Goal: Information Seeking & Learning: Understand process/instructions

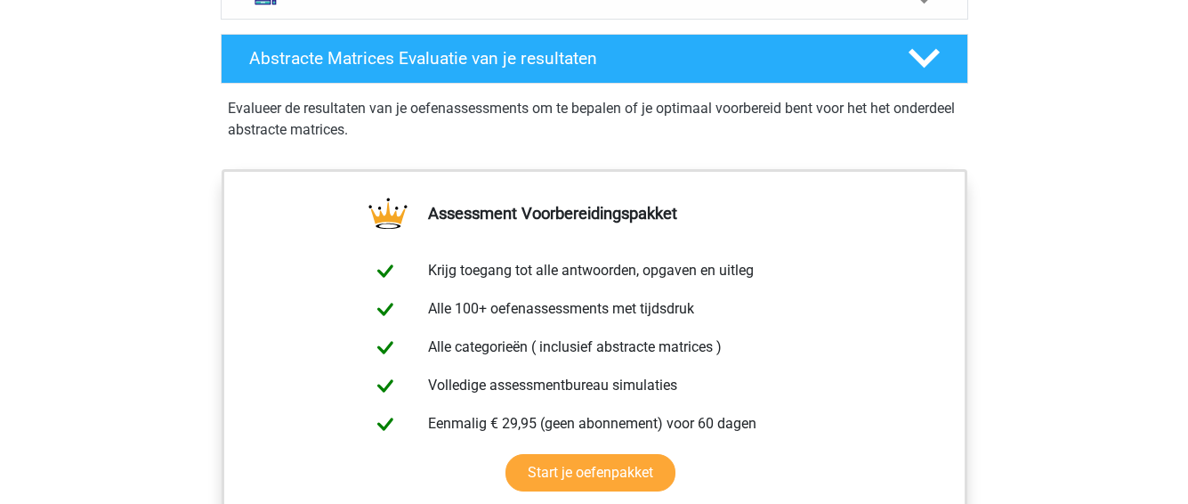
scroll to position [1068, 0]
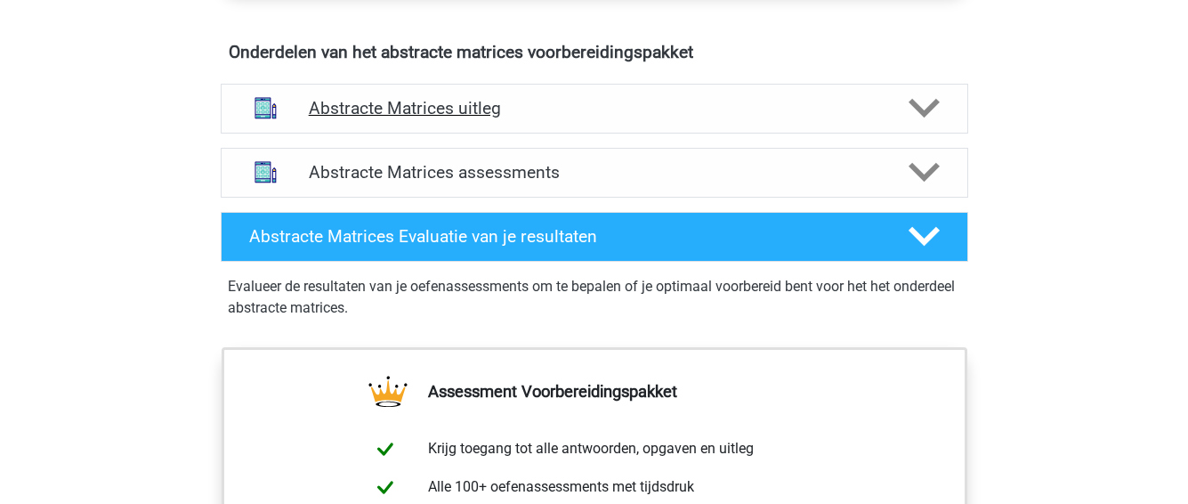
click at [918, 106] on polygon at bounding box center [924, 109] width 31 height 20
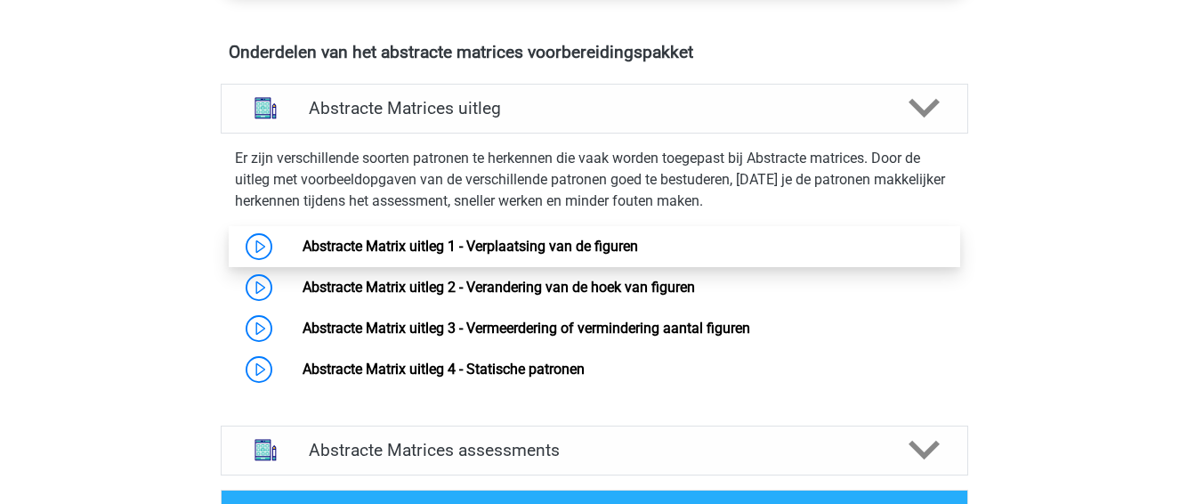
click at [303, 246] on link "Abstracte Matrix uitleg 1 - Verplaatsing van de figuren" at bounding box center [471, 246] width 336 height 17
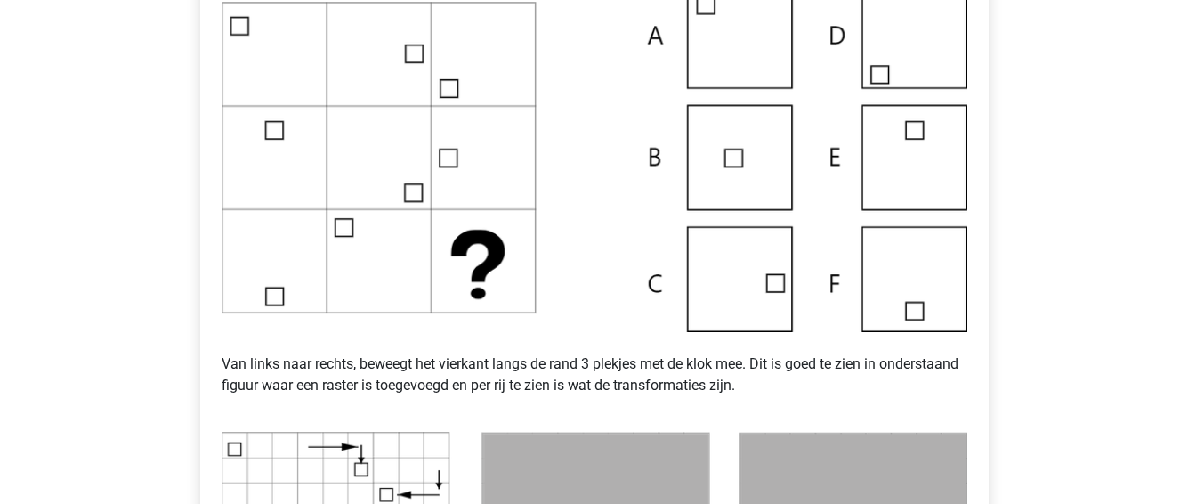
scroll to position [499, 0]
click at [560, 273] on img at bounding box center [595, 155] width 746 height 349
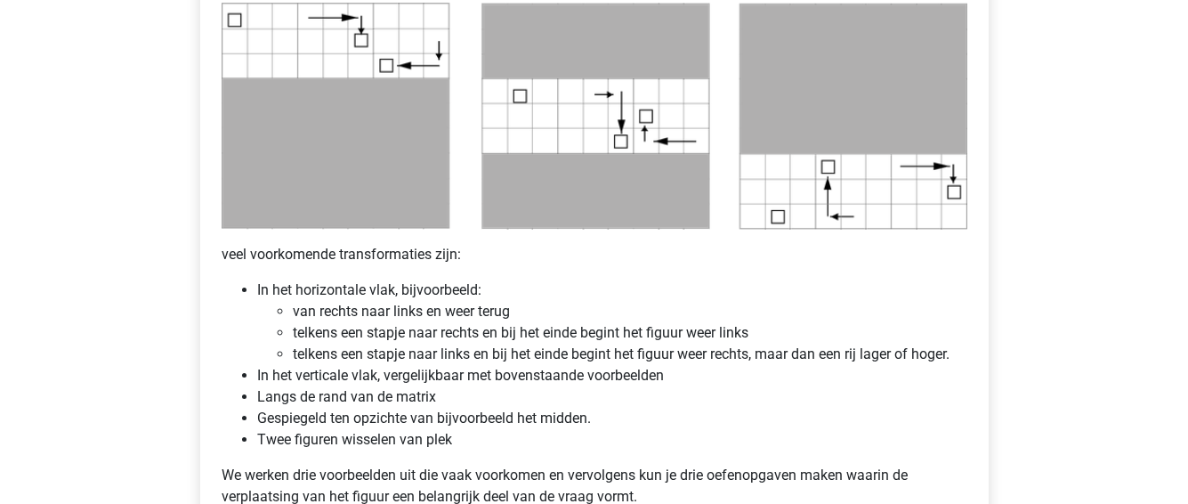
scroll to position [1104, 0]
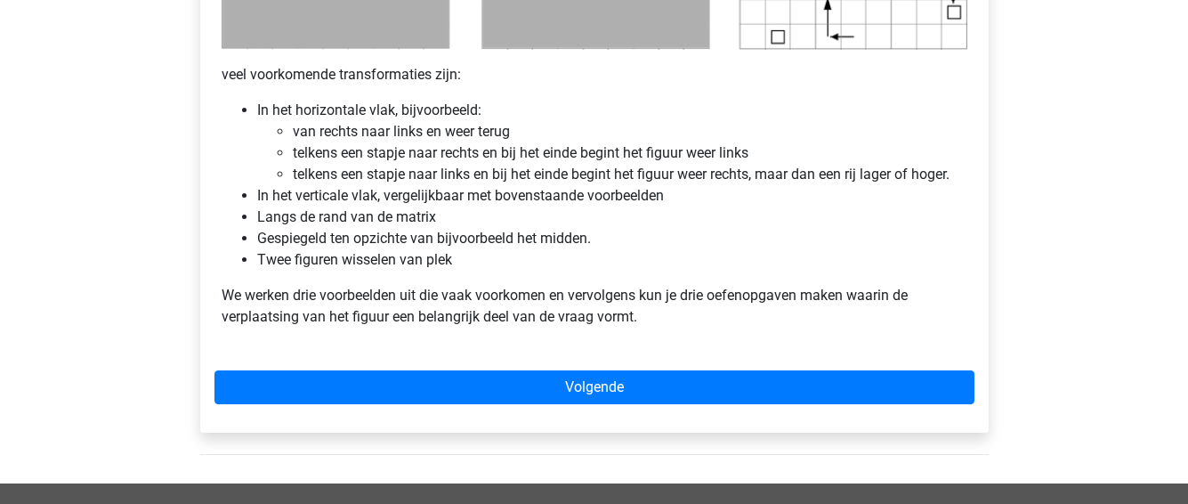
scroll to position [1211, 0]
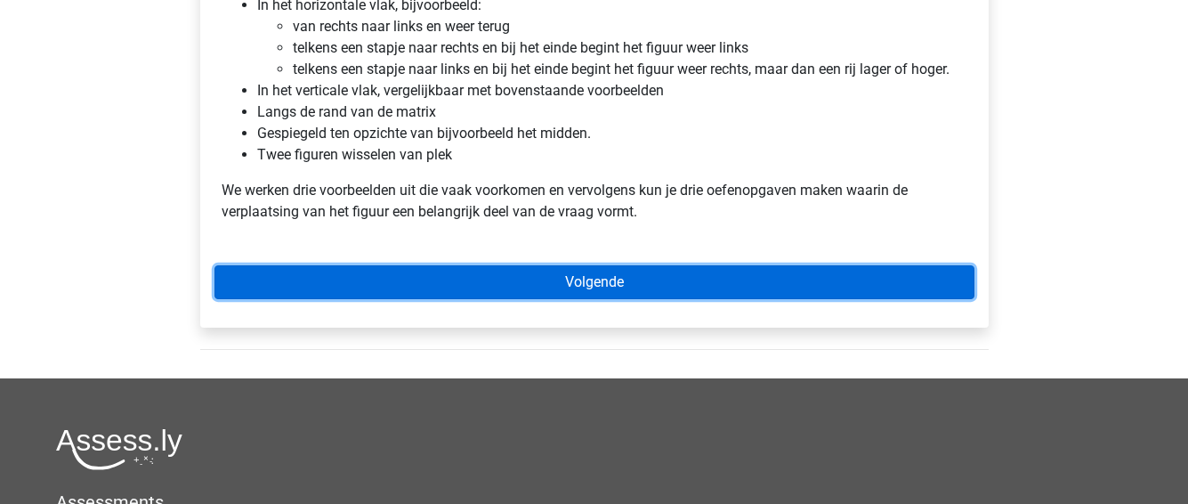
click at [751, 269] on link "Volgende" at bounding box center [595, 282] width 760 height 34
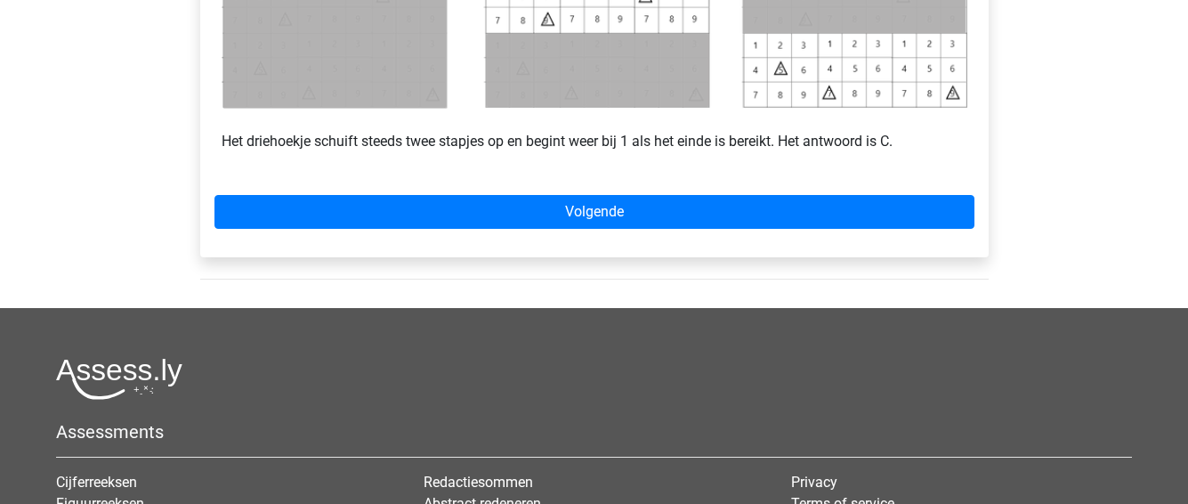
scroll to position [997, 0]
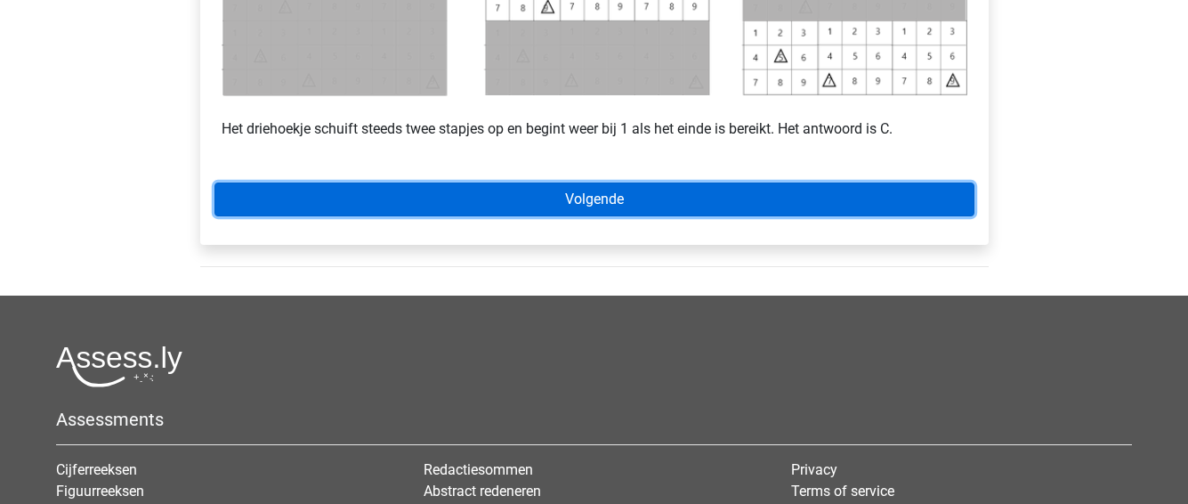
click at [621, 208] on link "Volgende" at bounding box center [595, 200] width 760 height 34
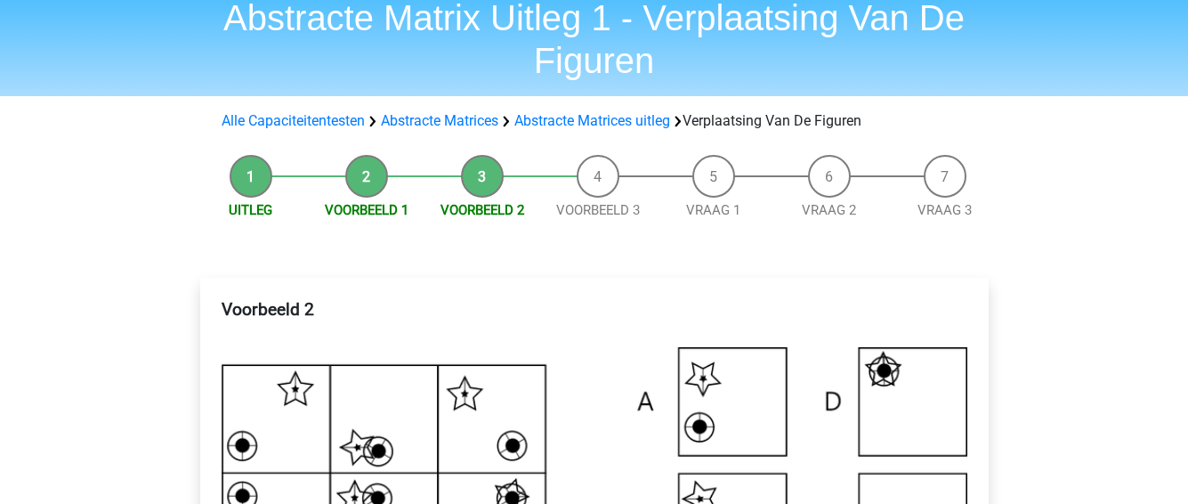
scroll to position [107, 0]
